Goal: Task Accomplishment & Management: Manage account settings

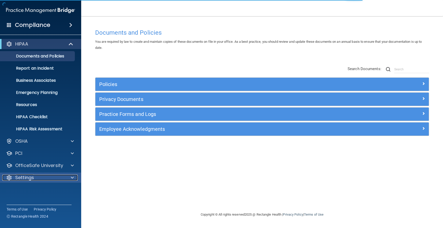
click at [24, 179] on p "Settings" at bounding box center [24, 178] width 19 height 6
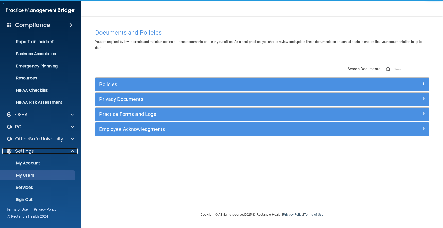
scroll to position [31, 0]
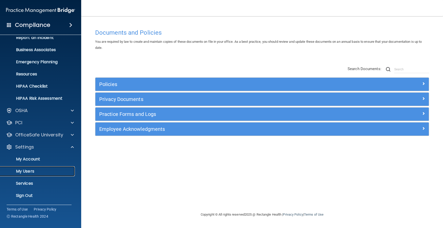
click at [29, 170] on p "My Users" at bounding box center [37, 171] width 69 height 5
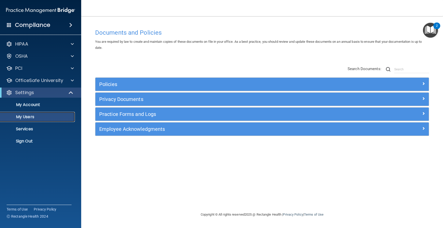
select select "20"
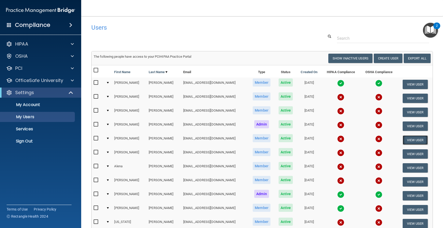
click at [405, 140] on button "View User" at bounding box center [414, 140] width 25 height 9
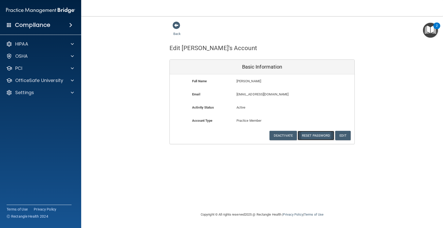
click at [315, 136] on button "Reset Password" at bounding box center [315, 135] width 37 height 9
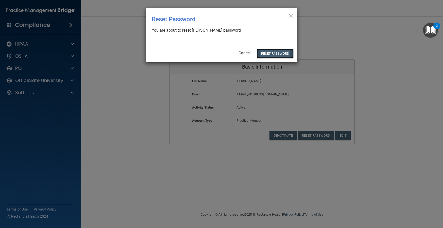
click at [273, 55] on button "Reset Password" at bounding box center [275, 53] width 37 height 9
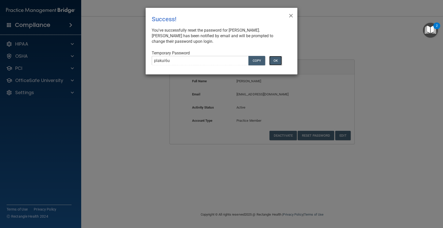
click at [274, 61] on button "OK" at bounding box center [275, 60] width 13 height 9
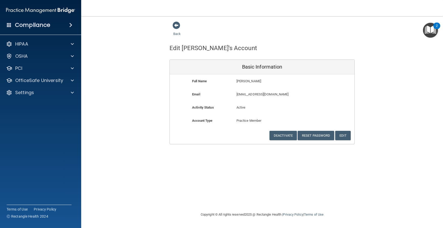
click at [127, 111] on div "Back Edit Hannah's Account Basic Information Full Name Hannah Kearns Hannah Las…" at bounding box center [261, 82] width 341 height 123
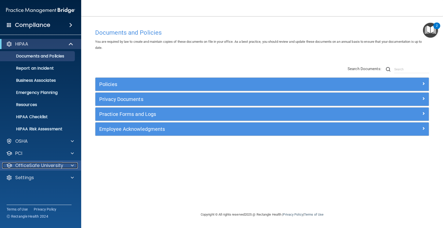
click at [39, 168] on p "OfficeSafe University" at bounding box center [39, 166] width 48 height 6
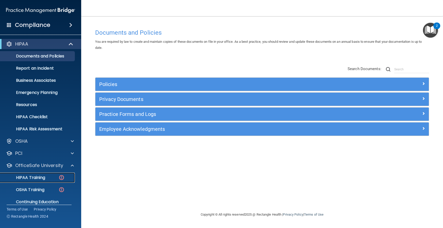
click at [39, 178] on p "HIPAA Training" at bounding box center [24, 177] width 42 height 5
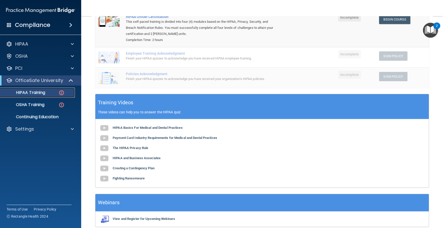
scroll to position [51, 0]
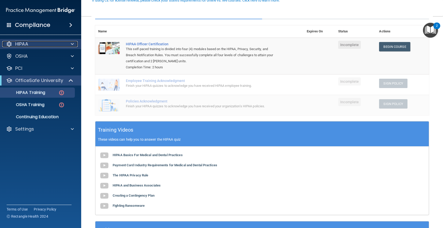
click at [30, 44] on div "HIPAA" at bounding box center [33, 44] width 63 height 6
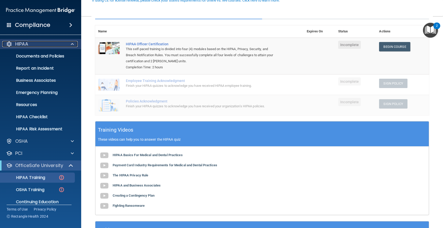
click at [30, 44] on div "HIPAA" at bounding box center [33, 44] width 63 height 6
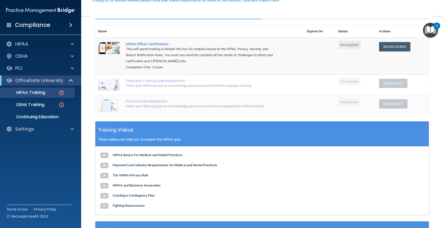
click at [251, 27] on th at bounding box center [213, 31] width 181 height 12
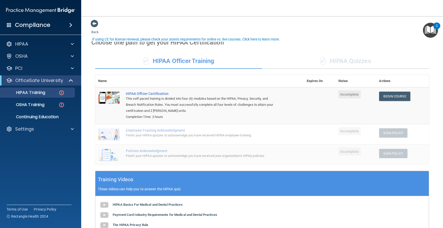
scroll to position [0, 0]
